Goal: Task Accomplishment & Management: Complete application form

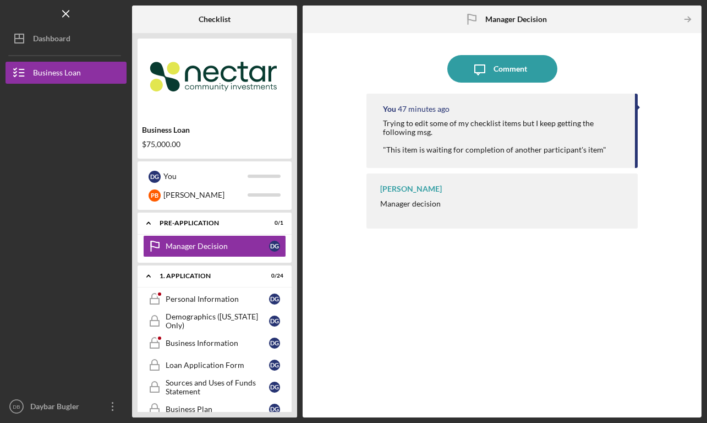
click at [414, 134] on div "Trying to edit some of my checklist items but I keep getting the following msg.…" at bounding box center [504, 136] width 242 height 35
click at [188, 299] on div "Personal Information" at bounding box center [217, 298] width 103 height 9
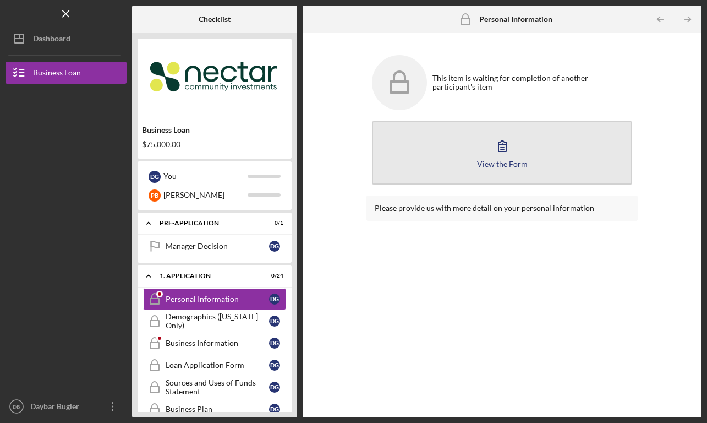
click at [489, 154] on button "View the Form Form" at bounding box center [502, 152] width 261 height 63
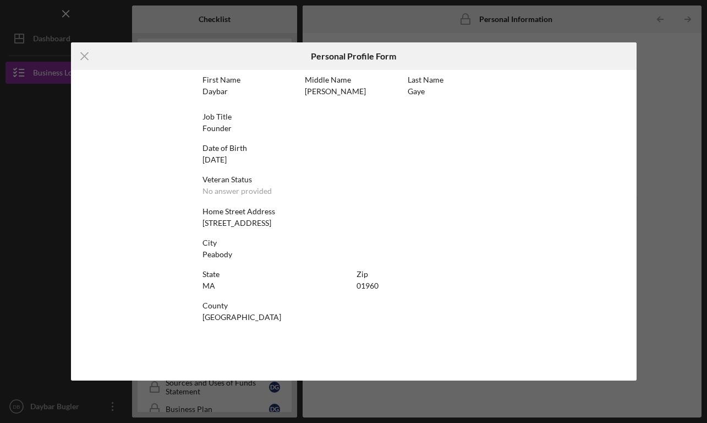
click at [307, 230] on div "First Name Daybar Middle Name Lisa Last Name Gaye Job Title Founder Date of Bir…" at bounding box center [354, 224] width 303 height 299
drag, startPoint x: 307, startPoint y: 230, endPoint x: 295, endPoint y: 230, distance: 12.1
click at [296, 230] on div "First Name Daybar Middle Name Lisa Last Name Gaye Job Title Founder Date of Bir…" at bounding box center [354, 224] width 303 height 299
click at [261, 176] on div "Veteran Status" at bounding box center [354, 179] width 303 height 9
drag, startPoint x: 261, startPoint y: 176, endPoint x: 269, endPoint y: 175, distance: 7.7
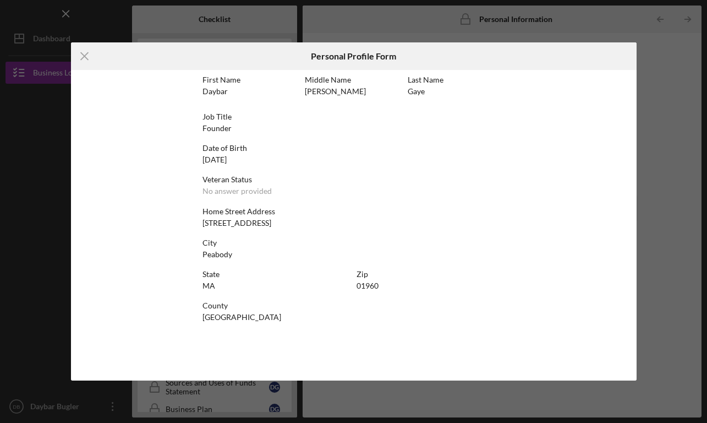
click at [262, 176] on div "Veteran Status" at bounding box center [354, 179] width 303 height 9
click at [386, 26] on div "Icon/Menu Close Personal Profile Form First Name Daybar Middle Name Lisa Last N…" at bounding box center [353, 211] width 707 height 423
click at [83, 58] on icon "Icon/Menu Close" at bounding box center [85, 56] width 28 height 28
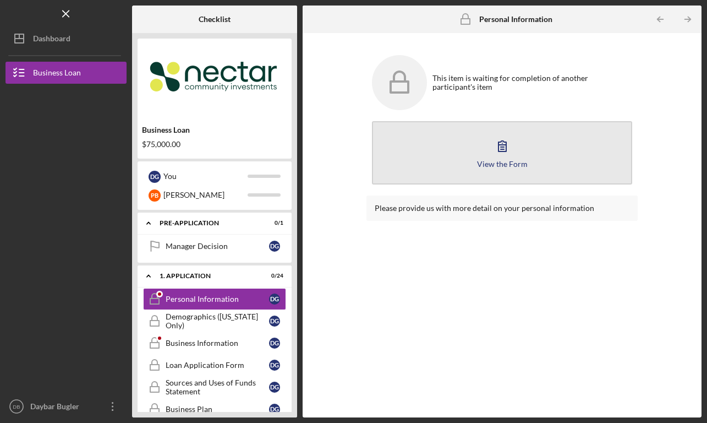
click at [476, 164] on button "View the Form Form" at bounding box center [502, 152] width 261 height 63
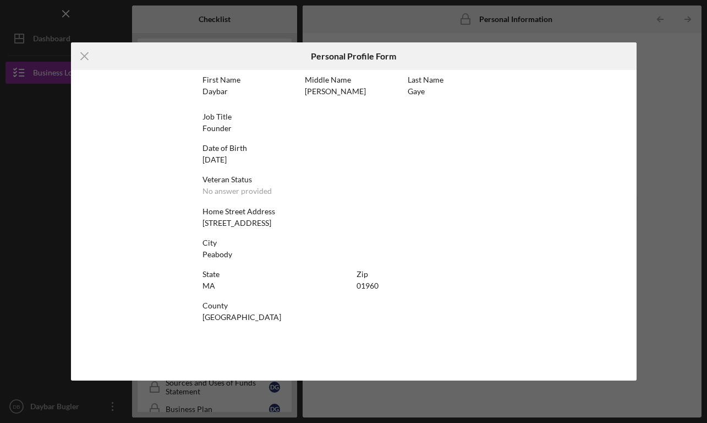
click at [357, 89] on div "Middle Name Lisa" at bounding box center [353, 85] width 97 height 20
click at [336, 89] on div "Middle Name Lisa" at bounding box center [353, 85] width 97 height 20
click at [415, 90] on div "Gaye" at bounding box center [416, 91] width 17 height 9
click at [92, 57] on icon "Icon/Menu Close" at bounding box center [85, 56] width 28 height 28
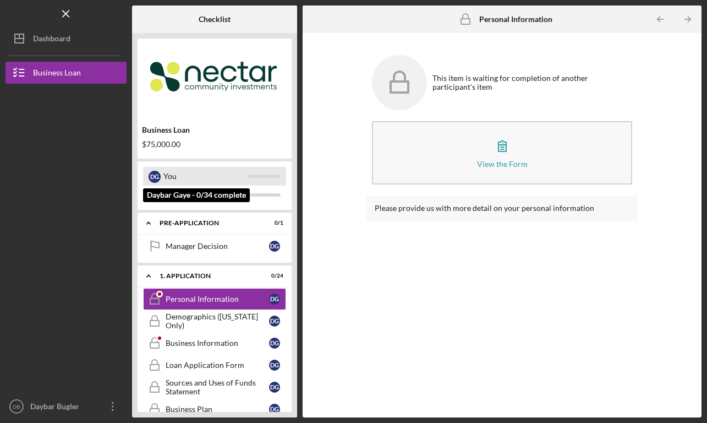
click at [196, 176] on div "You" at bounding box center [205, 176] width 84 height 19
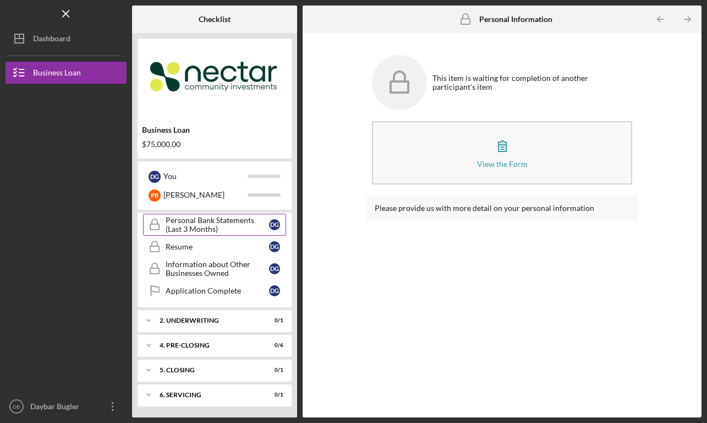
scroll to position [515, 0]
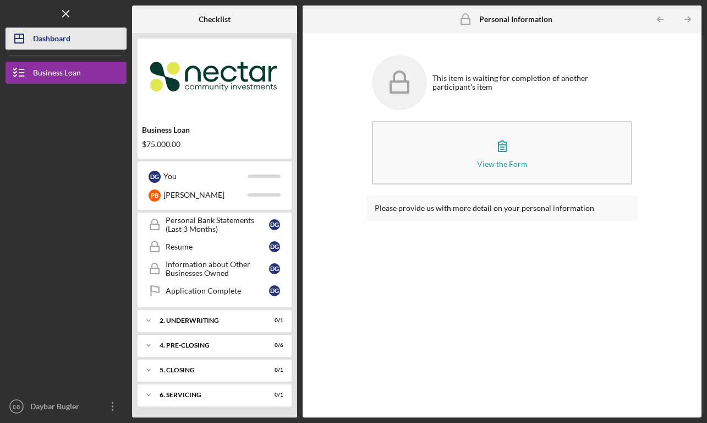
click at [86, 36] on button "Icon/Dashboard Dashboard" at bounding box center [66, 39] width 121 height 22
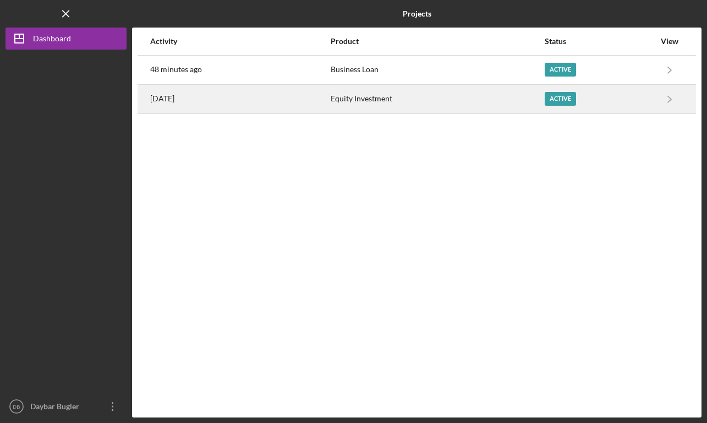
click at [438, 98] on div "Equity Investment" at bounding box center [437, 99] width 213 height 28
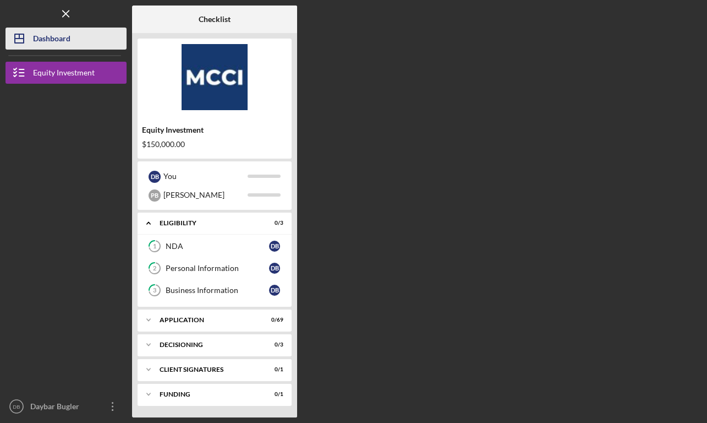
click at [70, 34] on div "Dashboard" at bounding box center [51, 40] width 37 height 25
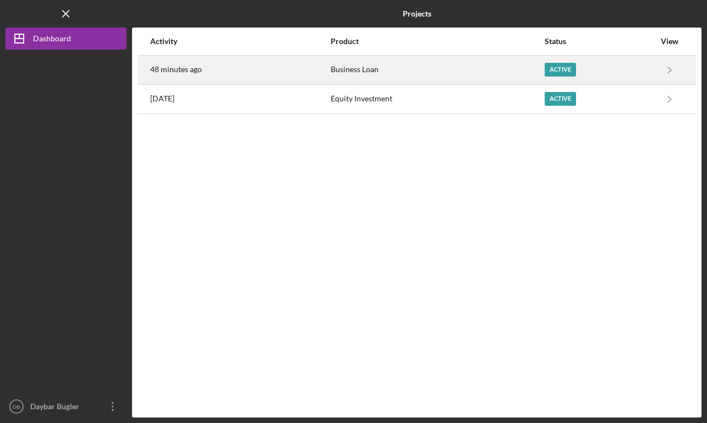
click at [334, 64] on div "Business Loan" at bounding box center [437, 70] width 213 height 28
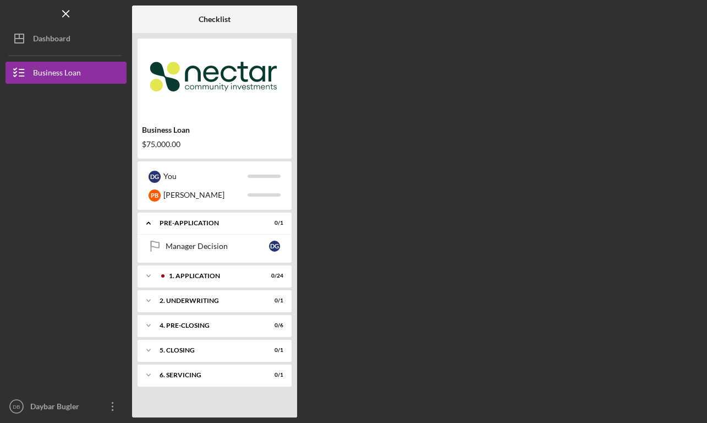
click at [235, 259] on div "Manager Decision Manager Decision D G" at bounding box center [215, 249] width 154 height 28
click at [237, 248] on div "Manager Decision" at bounding box center [217, 246] width 103 height 9
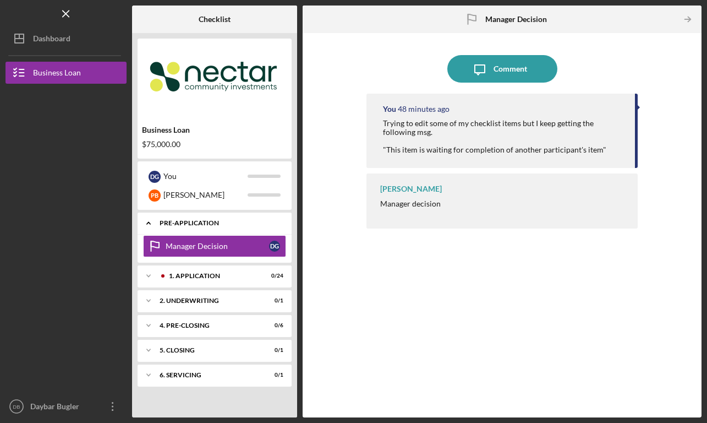
click at [227, 225] on div "Pre-Application" at bounding box center [219, 223] width 118 height 7
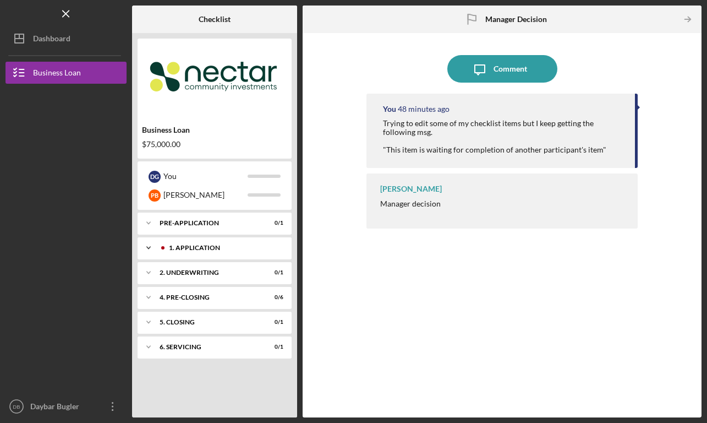
click at [207, 248] on div "1. Application" at bounding box center [223, 247] width 109 height 7
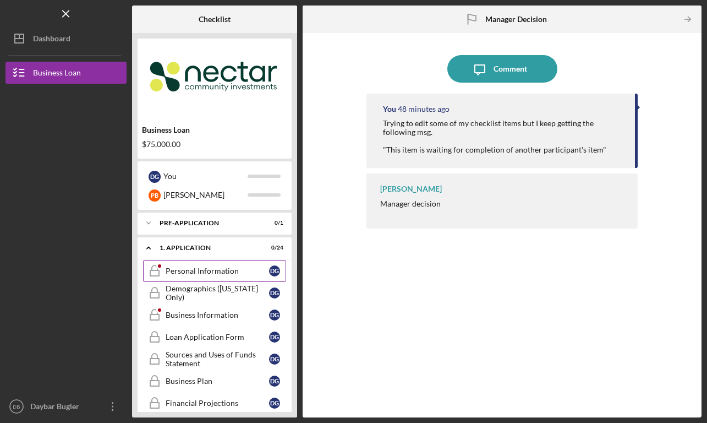
click at [243, 278] on link "Personal Information Personal Information D G" at bounding box center [214, 271] width 143 height 22
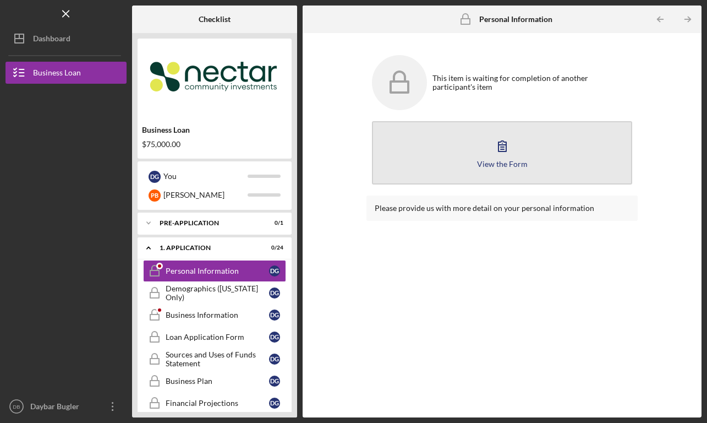
click at [526, 151] on button "View the Form Form" at bounding box center [502, 152] width 261 height 63
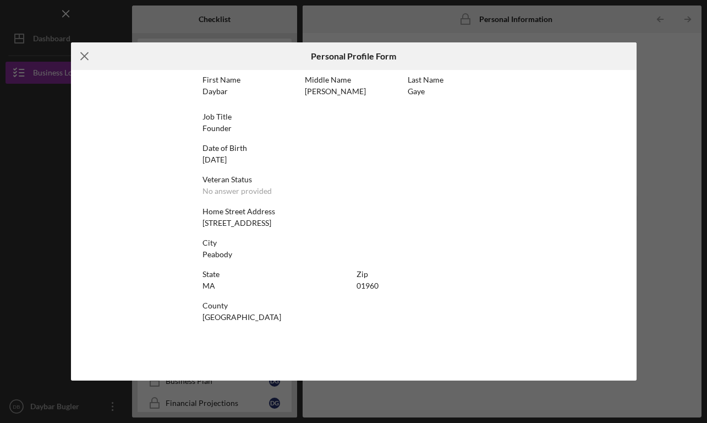
click at [89, 56] on icon "Icon/Menu Close" at bounding box center [85, 56] width 28 height 28
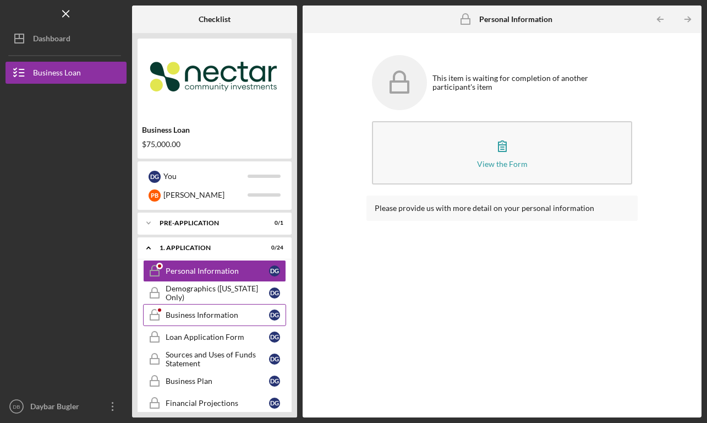
click at [206, 316] on div "Business Information" at bounding box center [217, 314] width 103 height 9
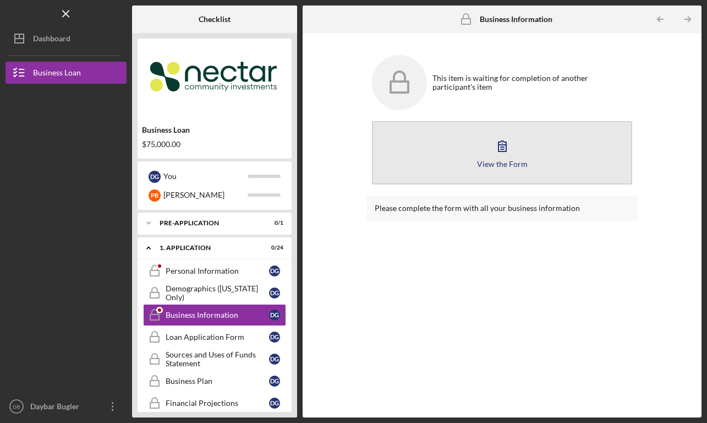
click at [496, 151] on icon "button" at bounding box center [503, 146] width 28 height 28
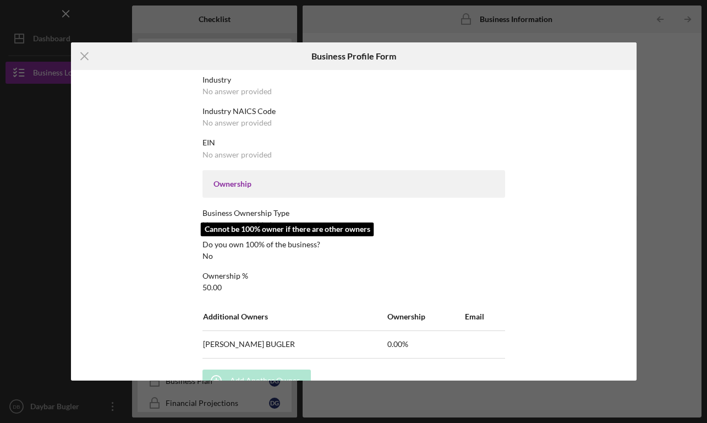
scroll to position [275, 0]
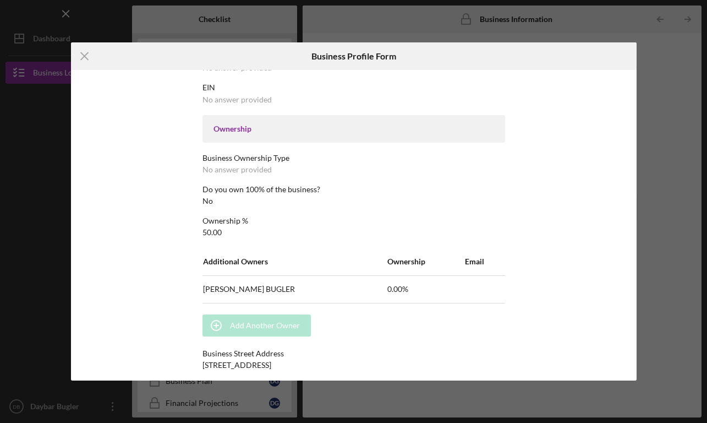
click at [213, 133] on div "Ownership" at bounding box center [354, 129] width 303 height 28
click at [216, 133] on div "Ownership" at bounding box center [354, 129] width 303 height 28
click at [85, 45] on icon "Icon/Menu Close" at bounding box center [85, 56] width 28 height 28
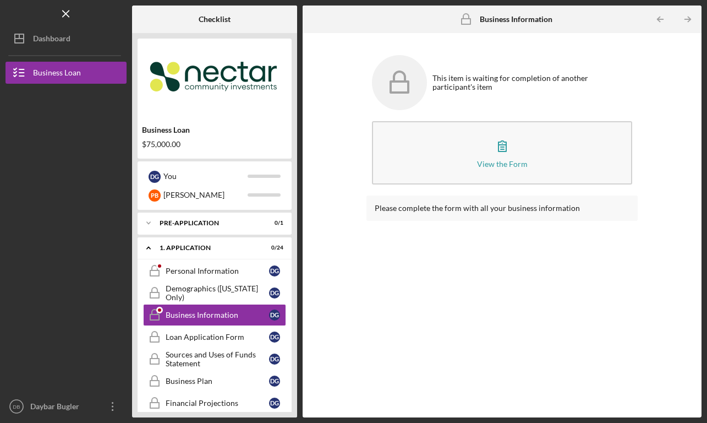
click at [211, 132] on div "Business Loan" at bounding box center [214, 129] width 145 height 9
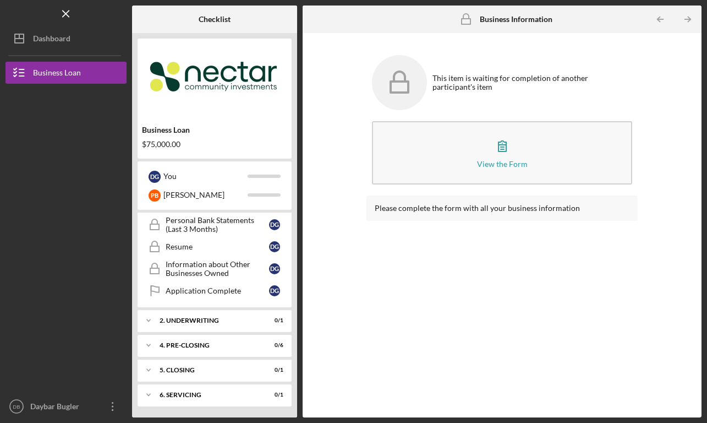
scroll to position [487, 0]
click at [209, 320] on div "2. Underwriting" at bounding box center [219, 320] width 118 height 7
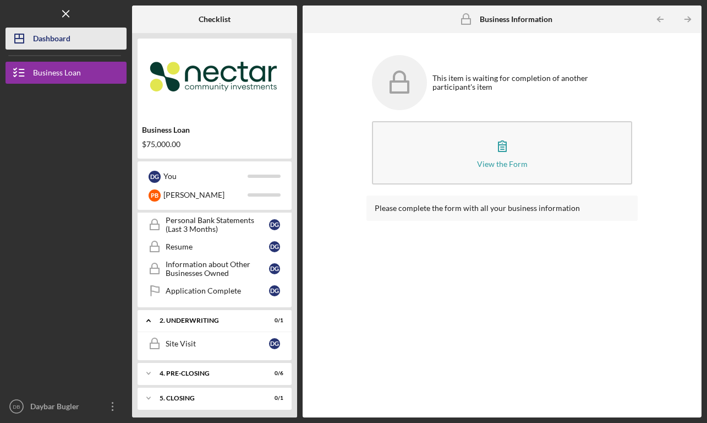
click at [60, 37] on div "Dashboard" at bounding box center [51, 40] width 37 height 25
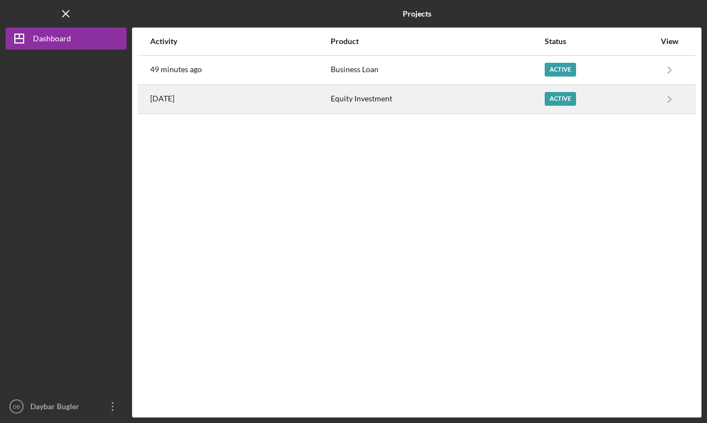
click at [400, 105] on div "Equity Investment" at bounding box center [437, 99] width 213 height 28
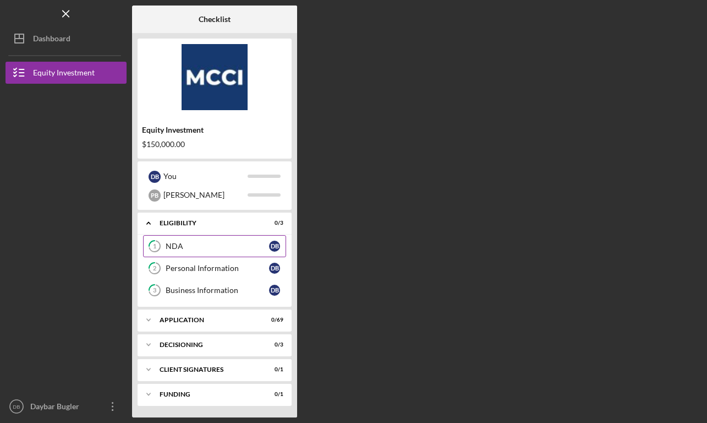
click at [200, 245] on div "NDA" at bounding box center [217, 246] width 103 height 9
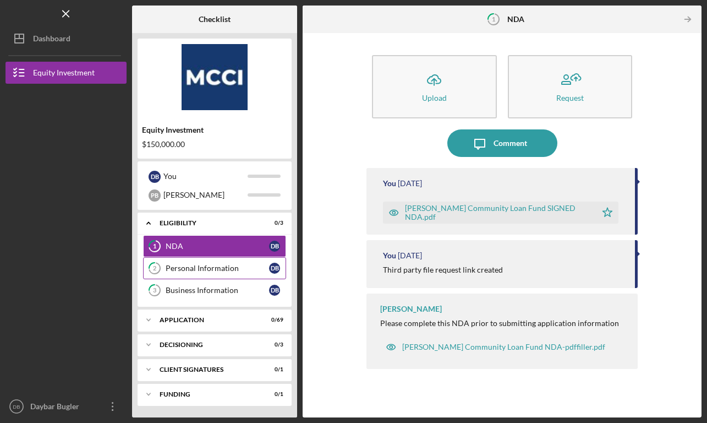
click at [237, 272] on link "2 Personal Information D B" at bounding box center [214, 268] width 143 height 22
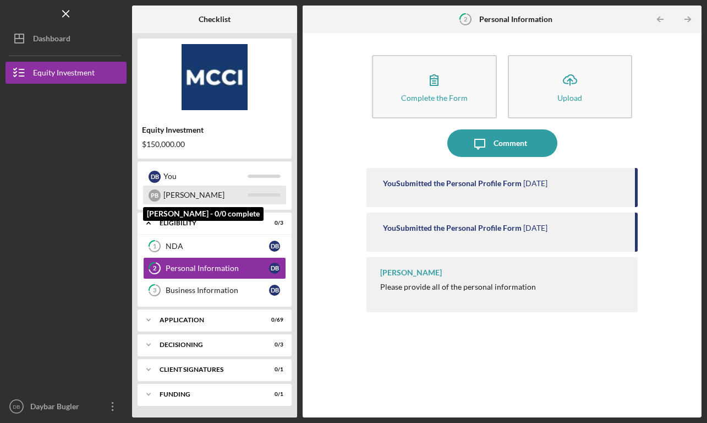
click at [212, 197] on div "Philip" at bounding box center [205, 194] width 84 height 19
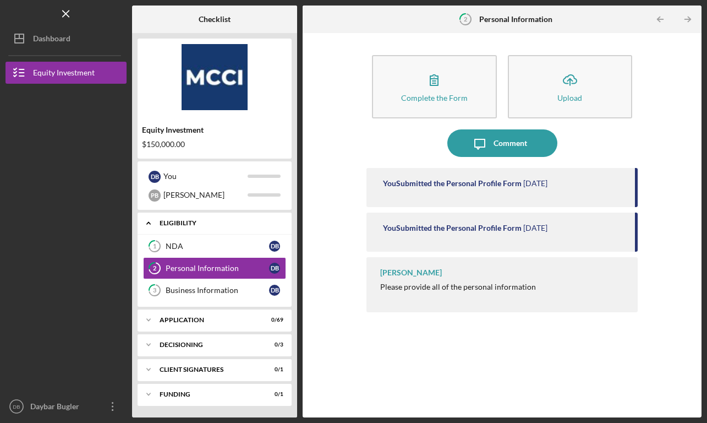
click at [211, 212] on div "Icon/Expander Eligibility 0 / 3" at bounding box center [215, 223] width 154 height 23
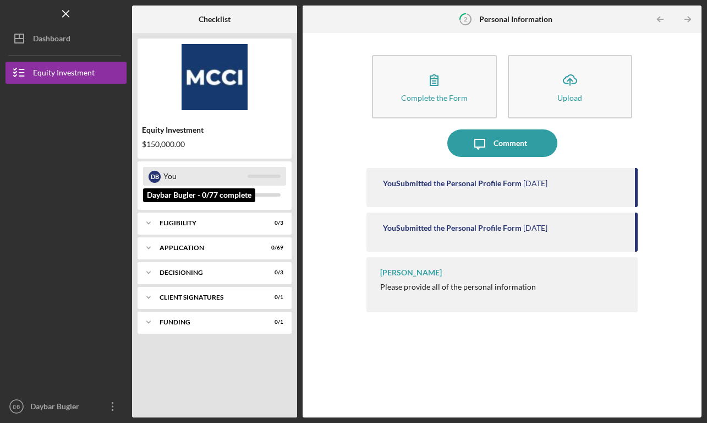
click at [204, 170] on div "You" at bounding box center [205, 176] width 84 height 19
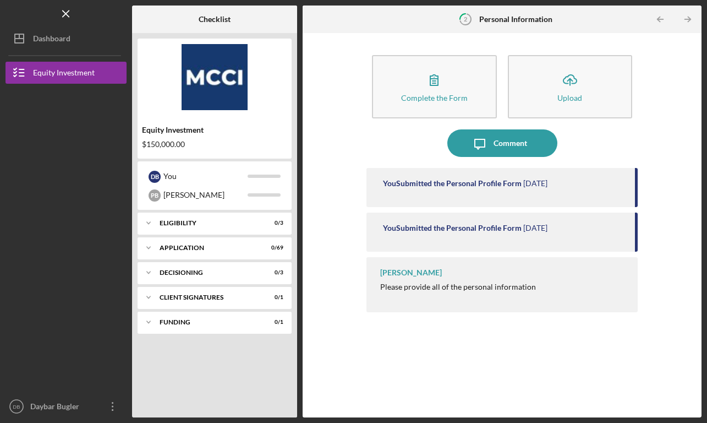
click at [187, 142] on div "$150,000.00" at bounding box center [214, 144] width 145 height 9
click at [216, 322] on div "Funding" at bounding box center [219, 322] width 118 height 7
click at [247, 280] on div "Icon/Expander Decisioning 0 / 3" at bounding box center [215, 272] width 154 height 22
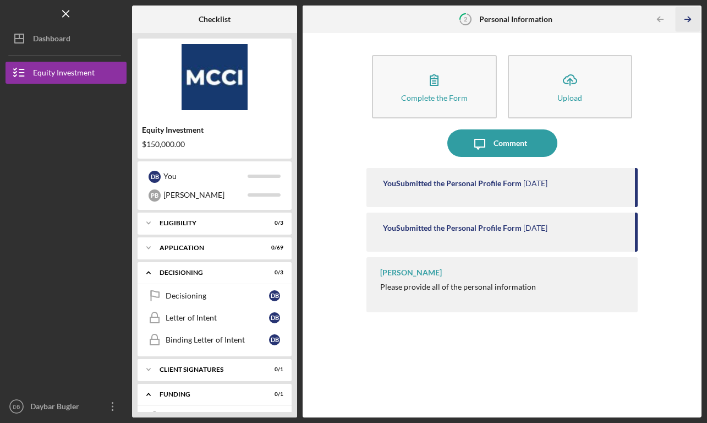
click at [686, 21] on icon "Icon/Table Pagination Arrow" at bounding box center [688, 19] width 25 height 25
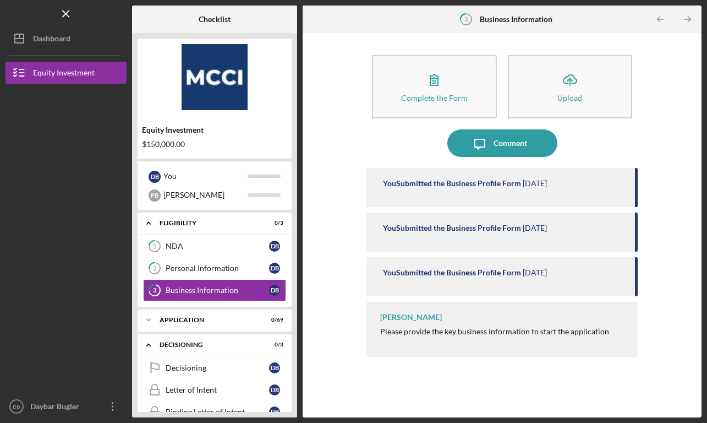
click at [686, 21] on icon "Icon/Table Pagination Arrow" at bounding box center [688, 19] width 25 height 25
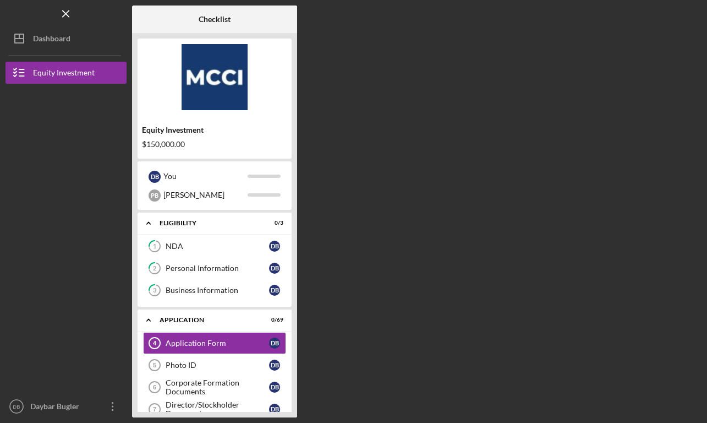
scroll to position [31, 0]
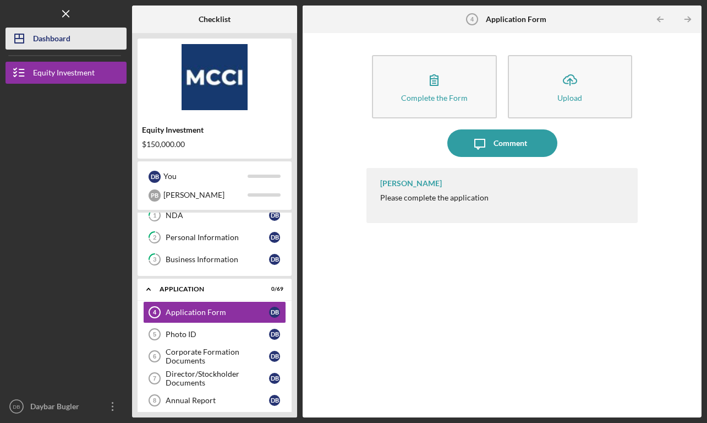
click at [103, 41] on button "Icon/Dashboard Dashboard" at bounding box center [66, 39] width 121 height 22
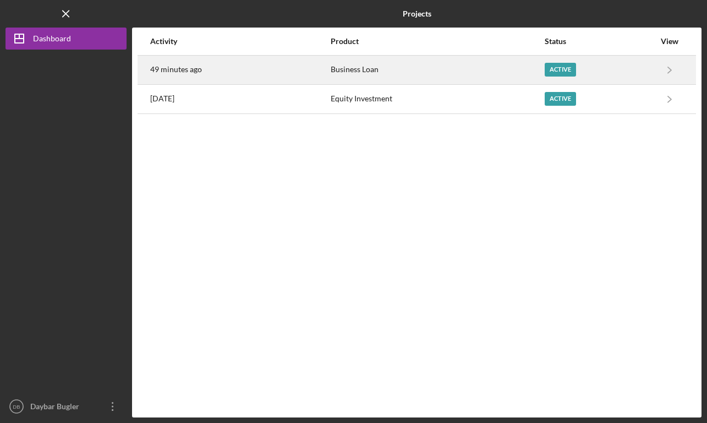
click at [321, 67] on div "49 minutes ago" at bounding box center [239, 70] width 179 height 28
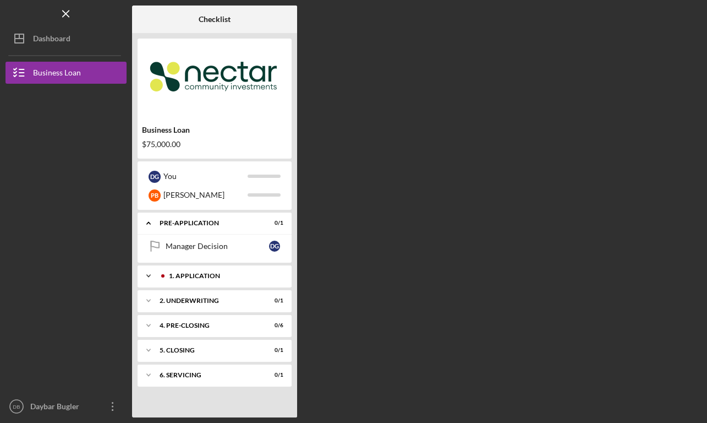
click at [196, 279] on div "Icon/Expander 1. Application 0 / 24" at bounding box center [215, 276] width 154 height 22
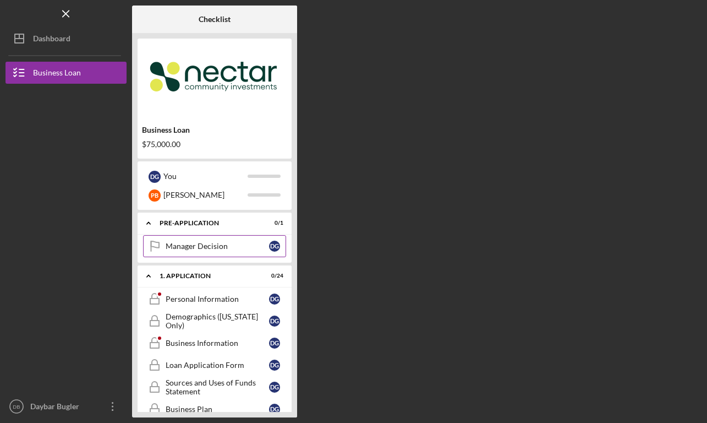
click at [169, 248] on div "Manager Decision" at bounding box center [217, 246] width 103 height 9
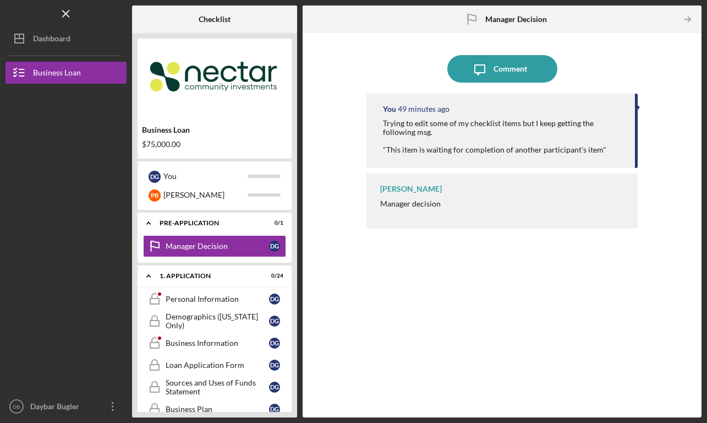
click at [439, 200] on div "Elsabel Rincon Manager decision" at bounding box center [503, 200] width 272 height 55
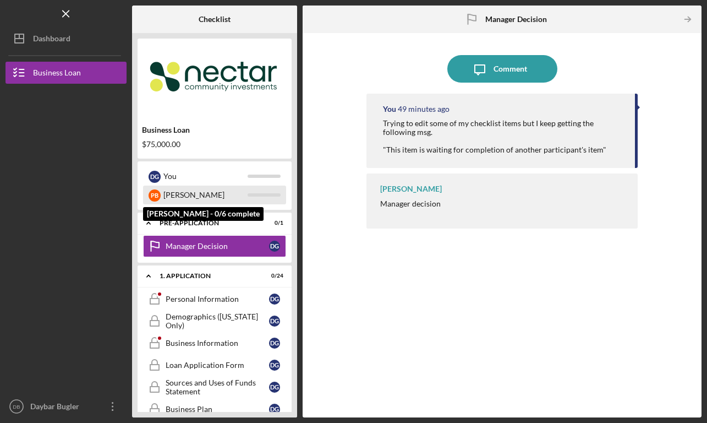
click at [192, 186] on div "[PERSON_NAME]" at bounding box center [205, 194] width 84 height 19
click at [184, 196] on div "[PERSON_NAME]" at bounding box center [205, 194] width 84 height 19
click at [227, 198] on div "[PERSON_NAME]" at bounding box center [205, 194] width 84 height 19
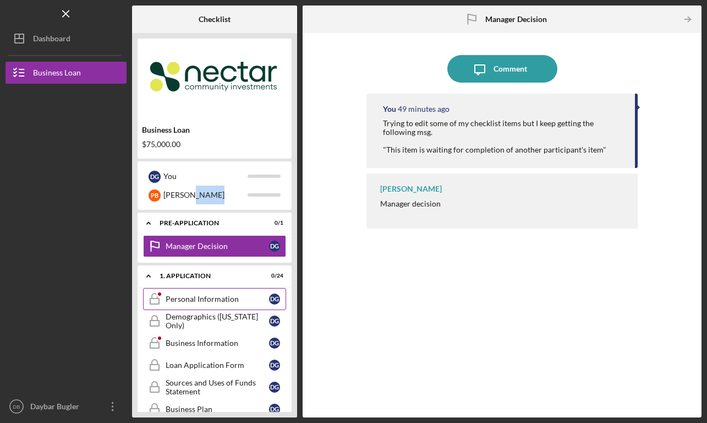
click at [188, 294] on link "Personal Information Personal Information D G" at bounding box center [214, 299] width 143 height 22
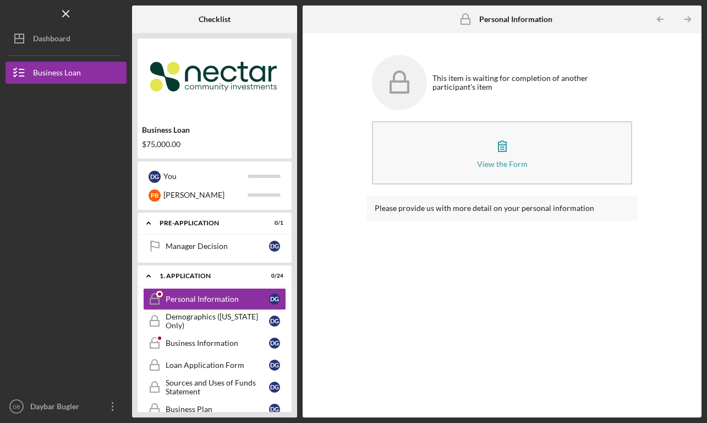
click at [181, 209] on div "D G You P B PHILIP" at bounding box center [215, 185] width 154 height 48
click at [179, 233] on div "Icon/Expander Pre-Application 0 / 1" at bounding box center [215, 223] width 154 height 23
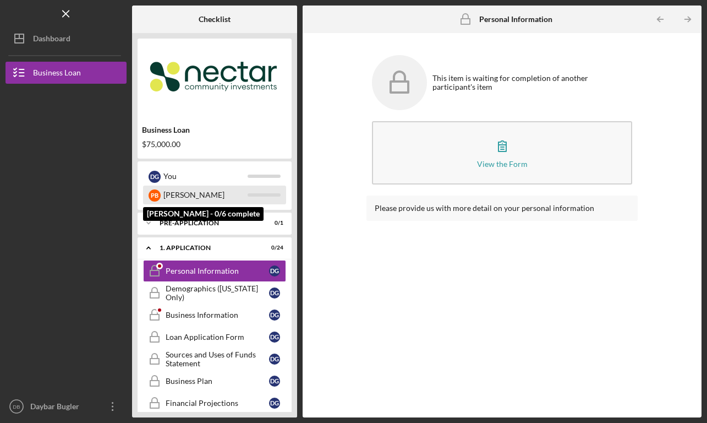
click at [188, 200] on div "[PERSON_NAME]" at bounding box center [205, 194] width 84 height 19
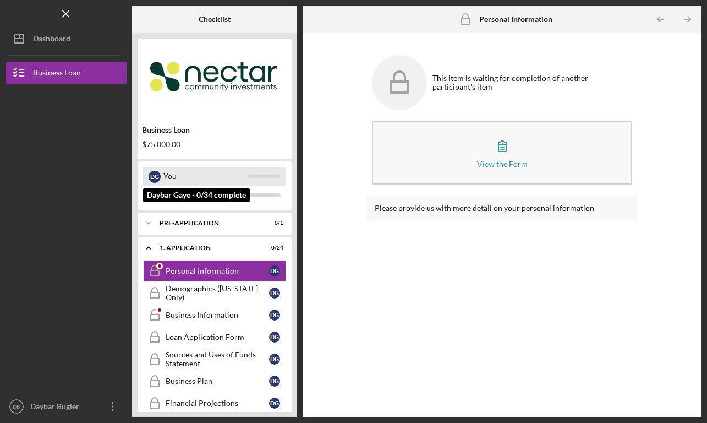
click at [189, 181] on div "You" at bounding box center [205, 176] width 84 height 19
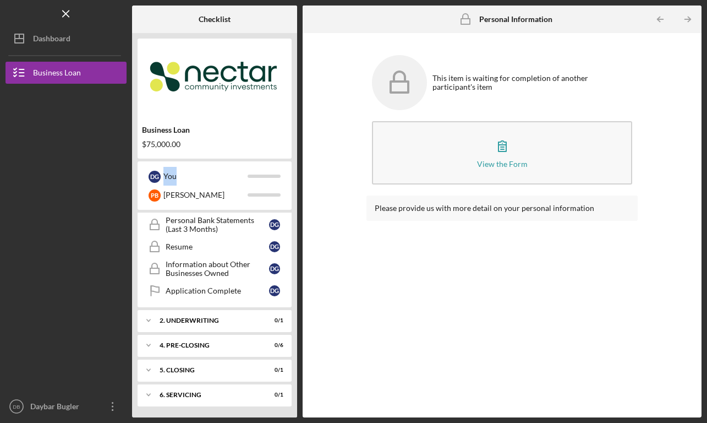
scroll to position [487, 0]
click at [214, 329] on div "Icon/Expander 2. Underwriting 0 / 1" at bounding box center [215, 320] width 154 height 22
click at [201, 367] on div "Icon/Expander 4. Pre-Closing 0 / 6" at bounding box center [215, 373] width 154 height 22
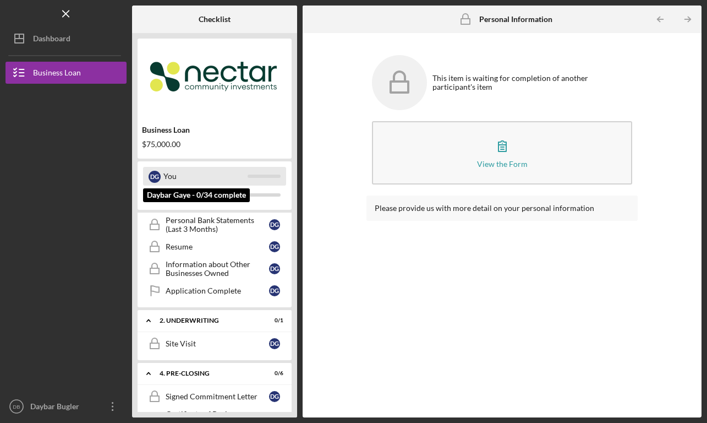
click at [233, 184] on div "You" at bounding box center [205, 176] width 84 height 19
click at [233, 185] on div "You" at bounding box center [205, 176] width 84 height 19
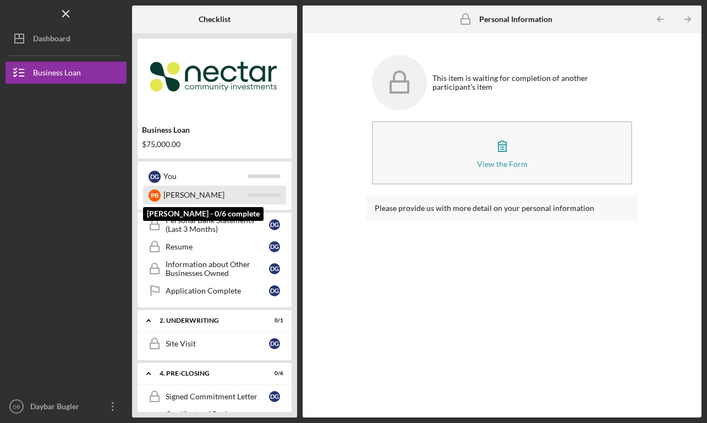
click at [234, 193] on div "[PERSON_NAME]" at bounding box center [205, 194] width 84 height 19
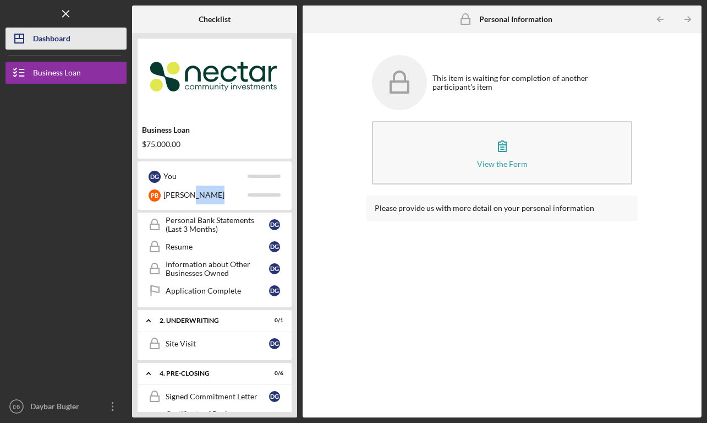
click at [80, 43] on button "Icon/Dashboard Dashboard" at bounding box center [66, 39] width 121 height 22
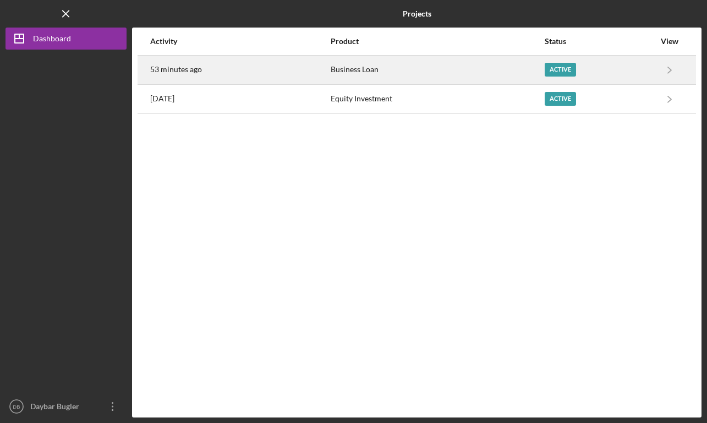
click at [212, 70] on div "53 minutes ago" at bounding box center [239, 70] width 179 height 28
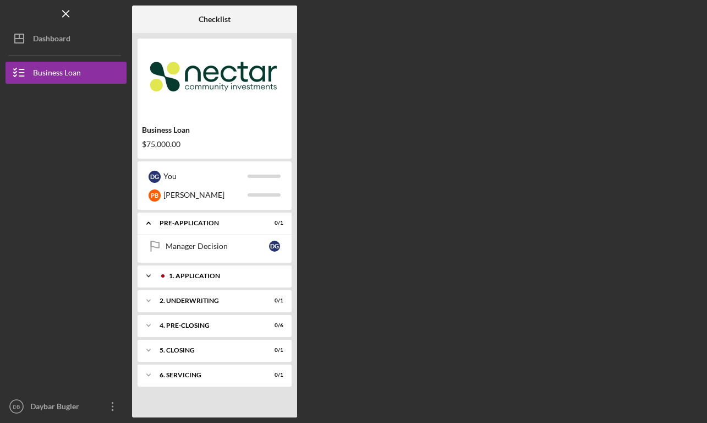
click at [184, 279] on div "Icon/Expander 1. Application 0 / 24" at bounding box center [215, 276] width 154 height 22
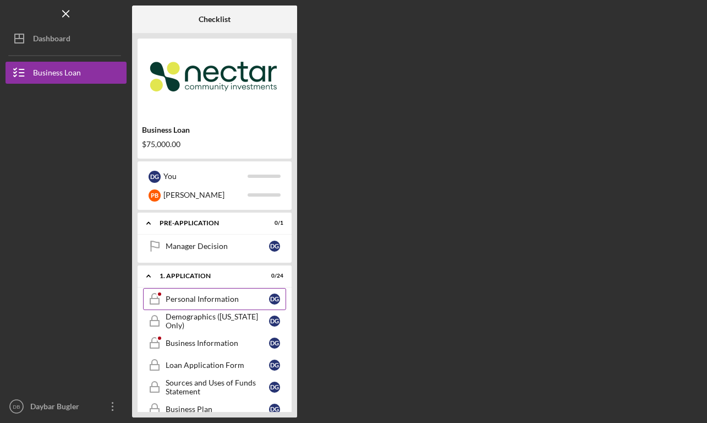
click at [184, 297] on div "Personal Information" at bounding box center [217, 298] width 103 height 9
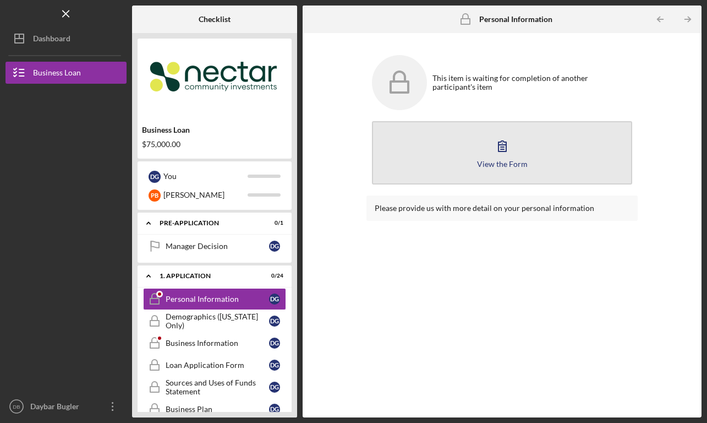
click at [438, 162] on button "View the Form Form" at bounding box center [502, 152] width 261 height 63
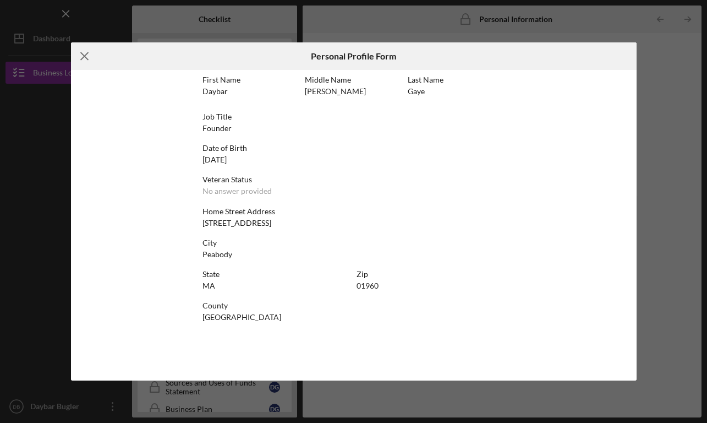
click at [88, 63] on icon "Icon/Menu Close" at bounding box center [85, 56] width 28 height 28
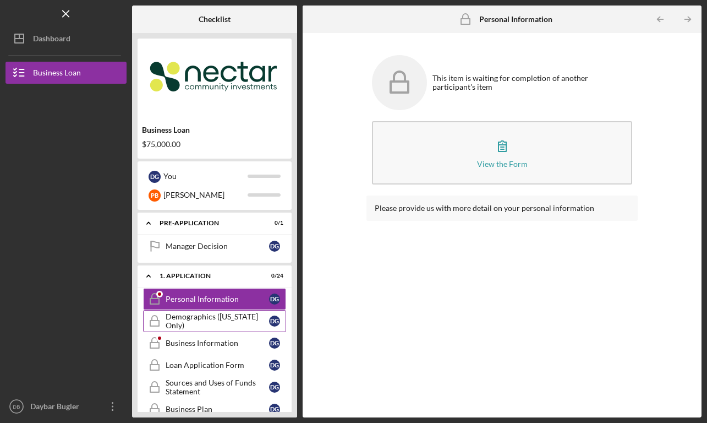
click at [194, 328] on div "Demographics ([US_STATE] Only)" at bounding box center [217, 321] width 103 height 18
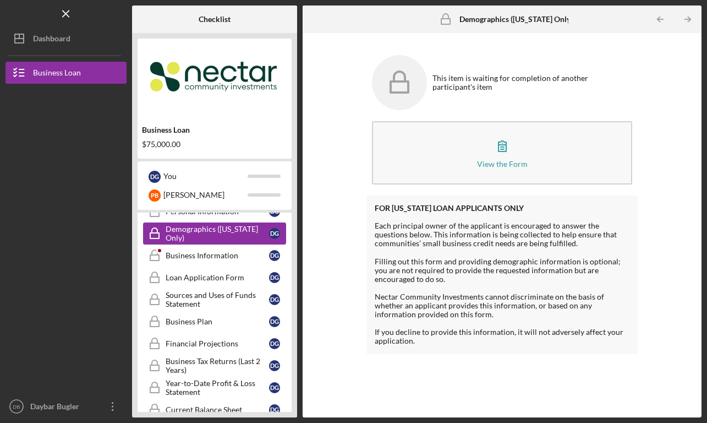
scroll to position [98, 0]
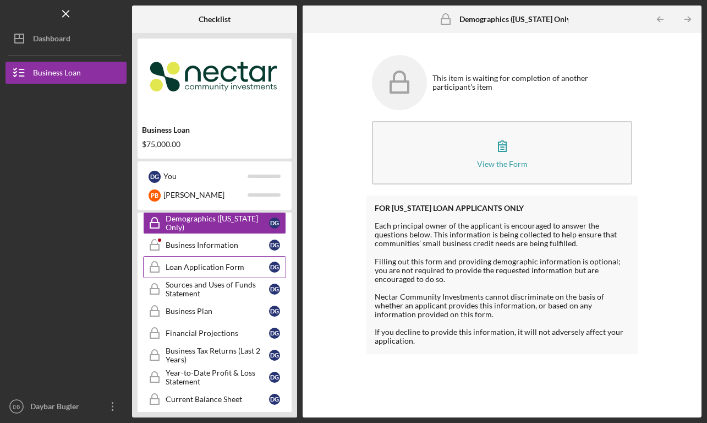
click at [188, 274] on link "Loan Application Form Loan Application Form D G" at bounding box center [214, 267] width 143 height 22
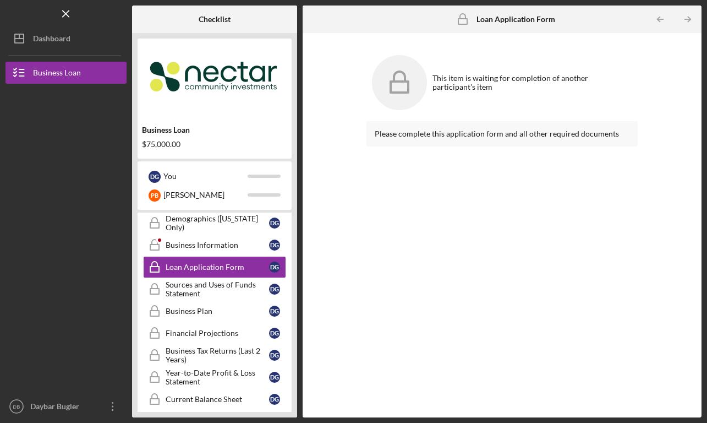
click at [417, 99] on icon at bounding box center [399, 82] width 55 height 55
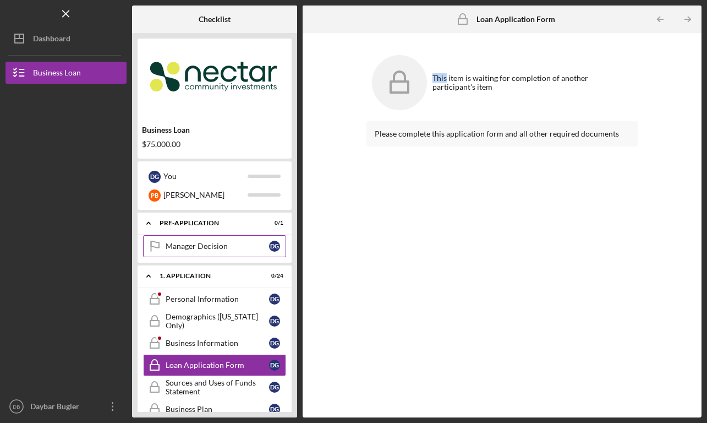
click at [206, 243] on div "Manager Decision" at bounding box center [217, 246] width 103 height 9
